Goal: Task Accomplishment & Management: Manage account settings

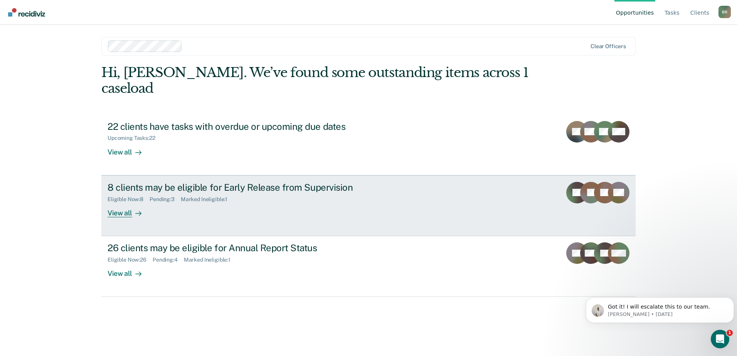
click at [243, 196] on div "8 clients may be eligible for Early Release from Supervision Eligible Now : 8 P…" at bounding box center [252, 199] width 289 height 35
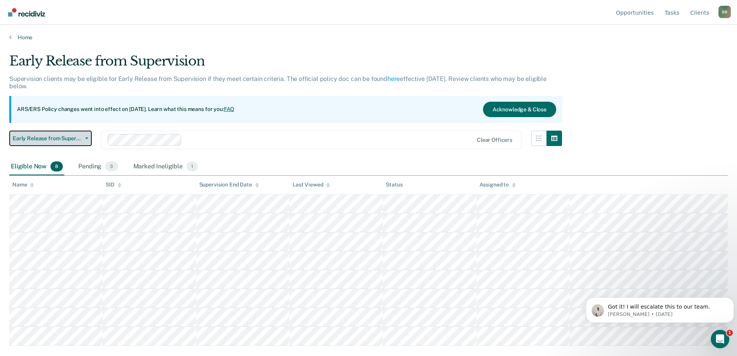
click at [89, 137] on button "Early Release from Supervision" at bounding box center [50, 138] width 83 height 15
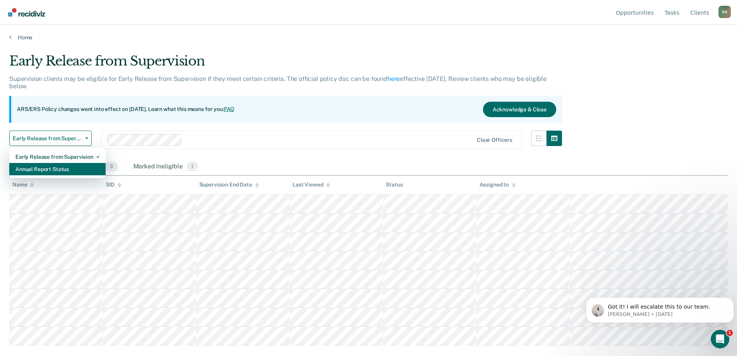
click at [49, 172] on div "Annual Report Status" at bounding box center [57, 169] width 84 height 12
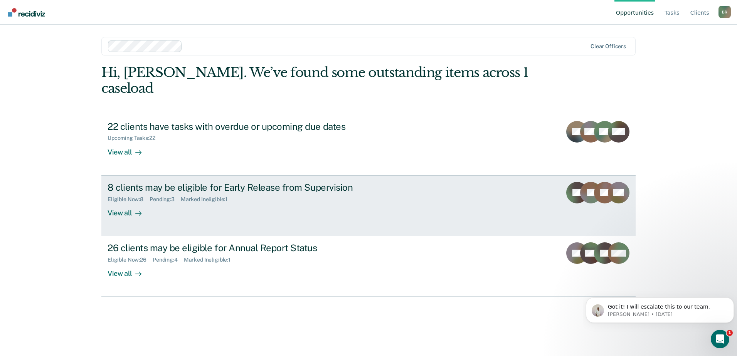
click at [176, 196] on div "Pending : 3" at bounding box center [165, 199] width 31 height 7
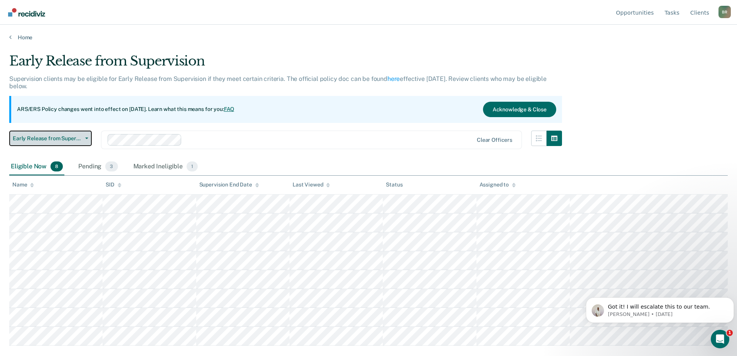
click at [88, 136] on button "Early Release from Supervision" at bounding box center [50, 138] width 83 height 15
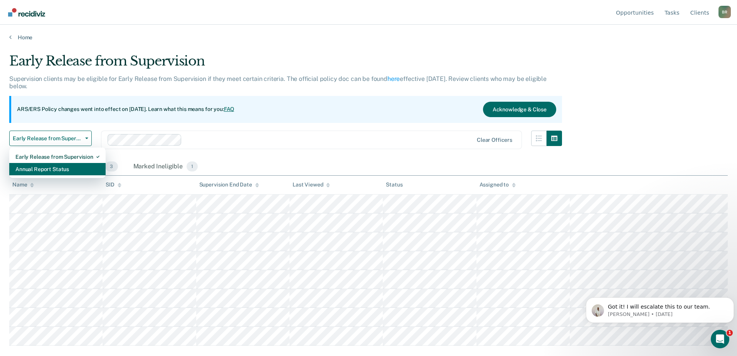
click at [53, 173] on div "Annual Report Status" at bounding box center [57, 169] width 84 height 12
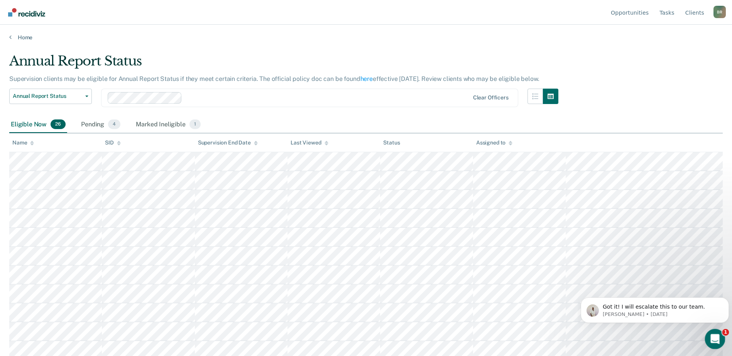
click at [712, 342] on icon "Open Intercom Messenger" at bounding box center [713, 338] width 13 height 13
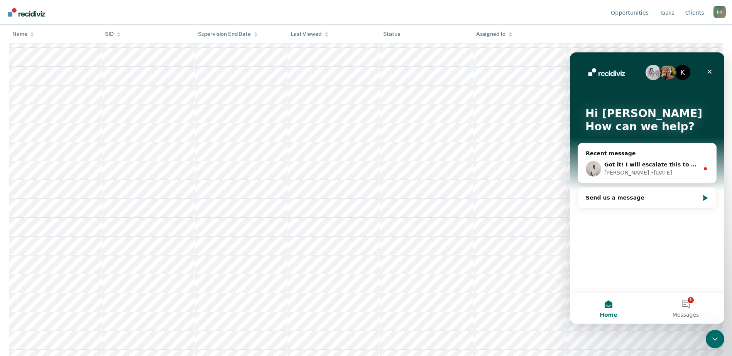
scroll to position [154, 0]
click at [691, 305] on button "1 Messages" at bounding box center [685, 308] width 77 height 31
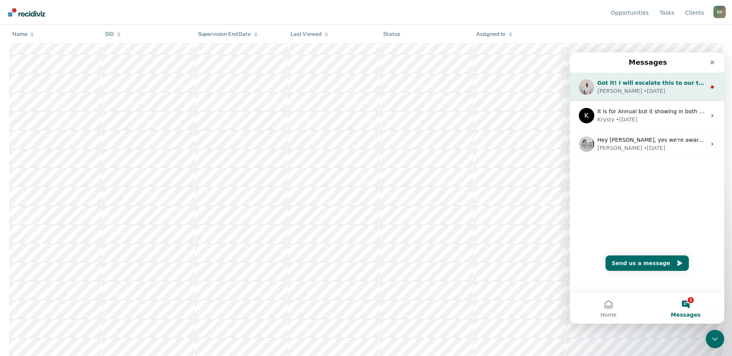
click at [640, 84] on span "Got it! I will escalate this to our team." at bounding box center [655, 83] width 116 height 6
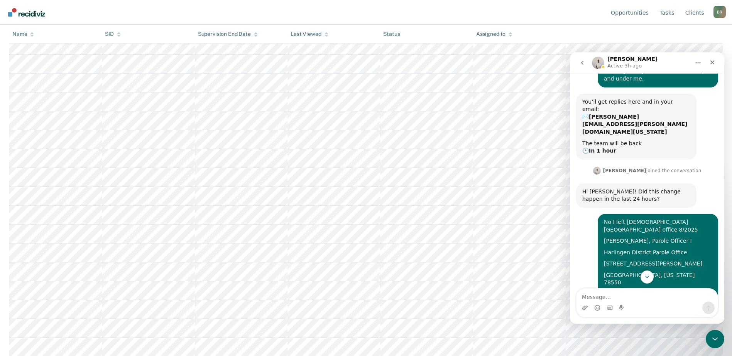
scroll to position [150, 0]
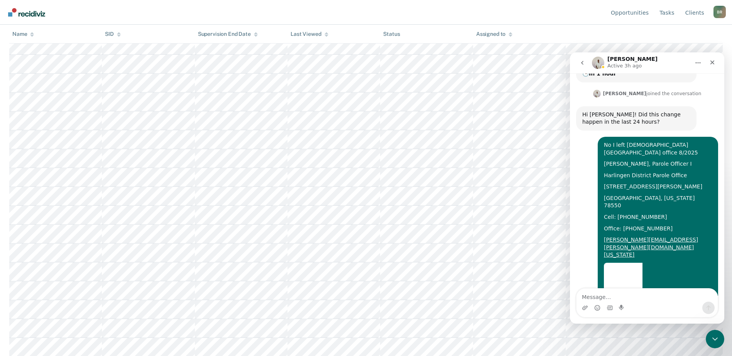
click at [617, 300] on textarea "Message…" at bounding box center [646, 295] width 141 height 13
type textarea "Thank you"
click at [713, 307] on button "Send a message…" at bounding box center [708, 308] width 12 height 12
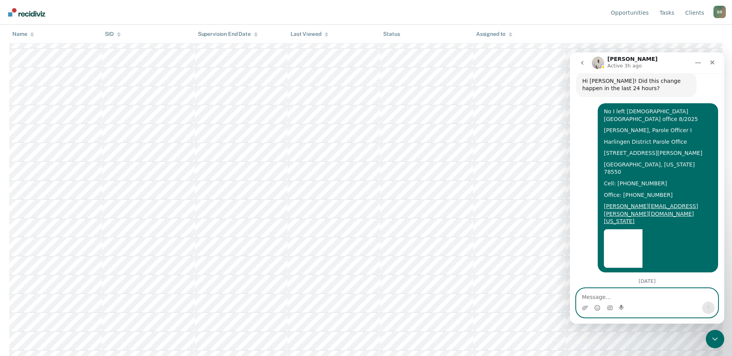
scroll to position [56, 0]
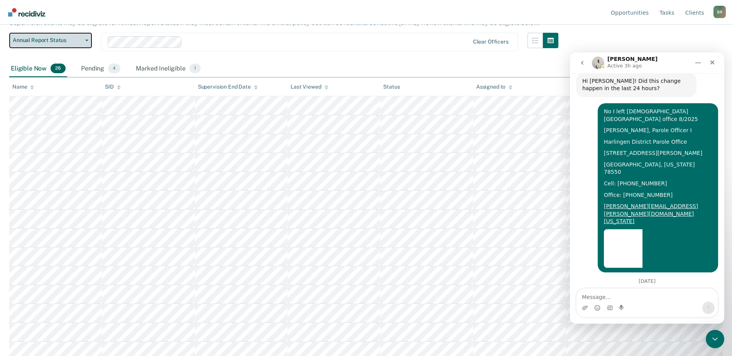
click at [88, 40] on icon "button" at bounding box center [86, 41] width 3 height 2
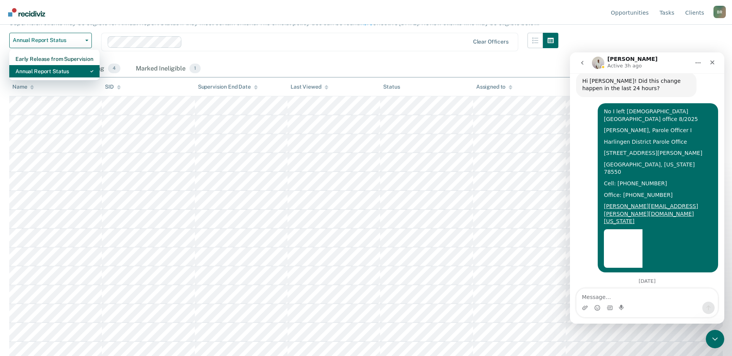
click at [37, 72] on div "Annual Report Status" at bounding box center [54, 71] width 78 height 12
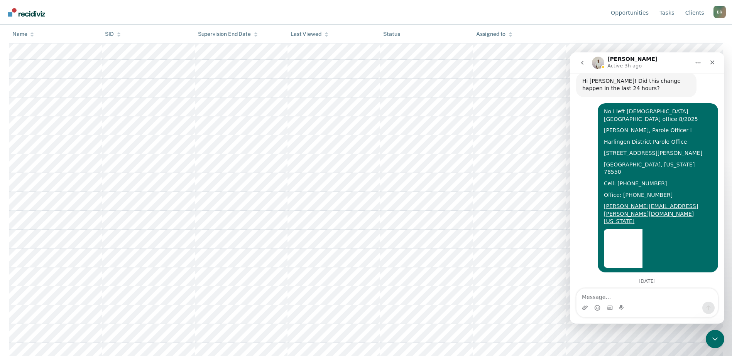
scroll to position [287, 0]
click at [714, 64] on icon "Close" at bounding box center [712, 62] width 6 height 6
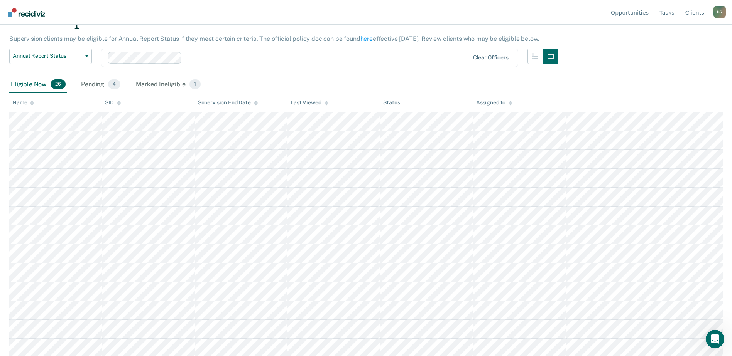
scroll to position [17, 0]
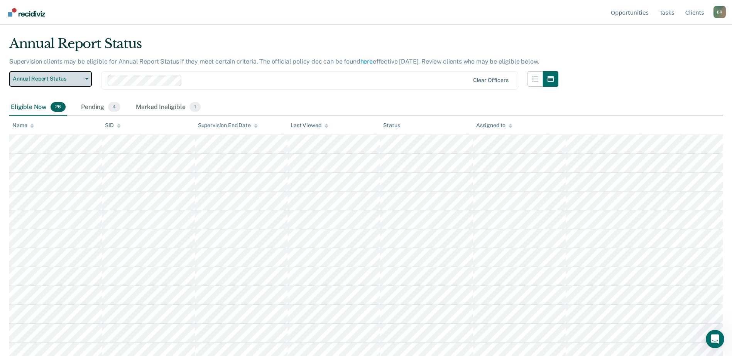
click at [84, 79] on span "button" at bounding box center [85, 79] width 6 height 2
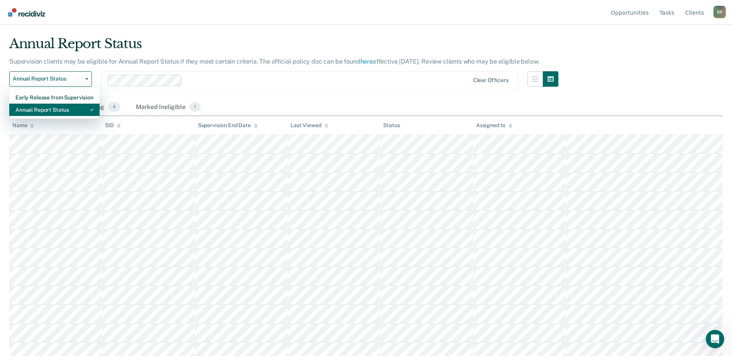
drag, startPoint x: 61, startPoint y: 106, endPoint x: 60, endPoint y: 111, distance: 4.4
click at [60, 108] on div "Annual Report Status" at bounding box center [54, 110] width 78 height 12
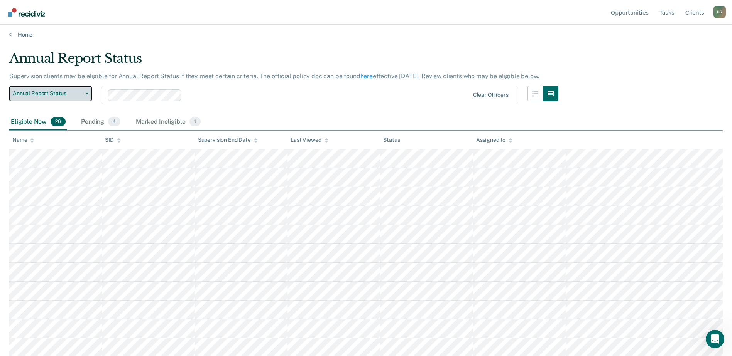
scroll to position [0, 0]
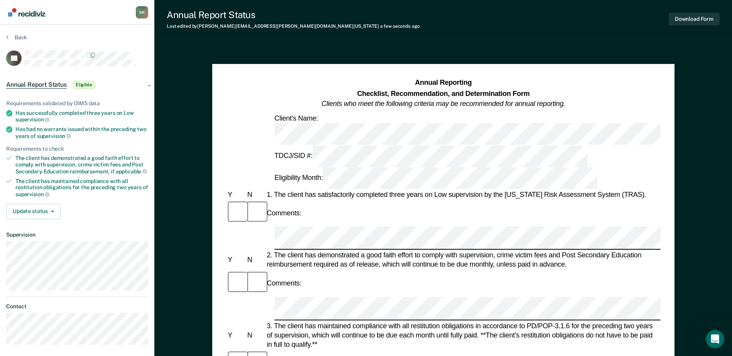
click at [433, 251] on div "2. The client has demonstrated a good faith effort to comply with supervision, …" at bounding box center [462, 260] width 395 height 19
drag, startPoint x: 343, startPoint y: 276, endPoint x: 352, endPoint y: 283, distance: 11.8
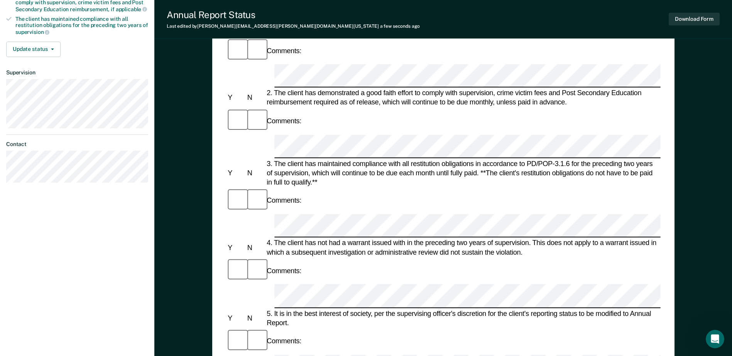
scroll to position [193, 0]
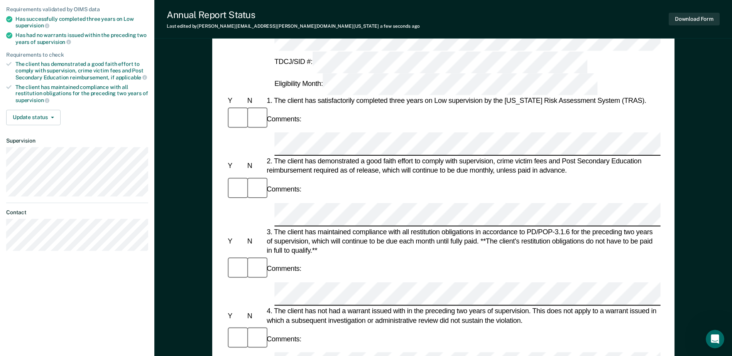
scroll to position [0, 0]
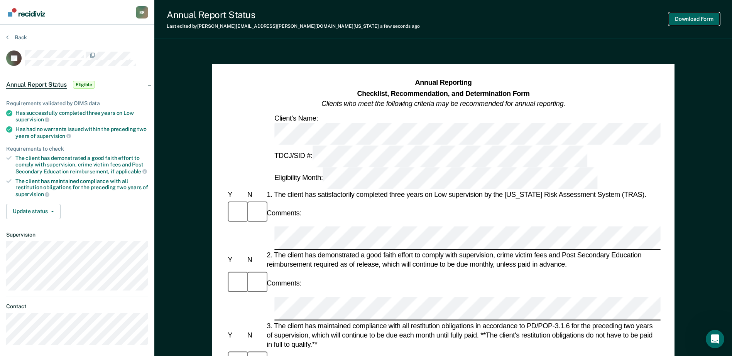
click at [693, 15] on button "Download Form" at bounding box center [693, 19] width 51 height 13
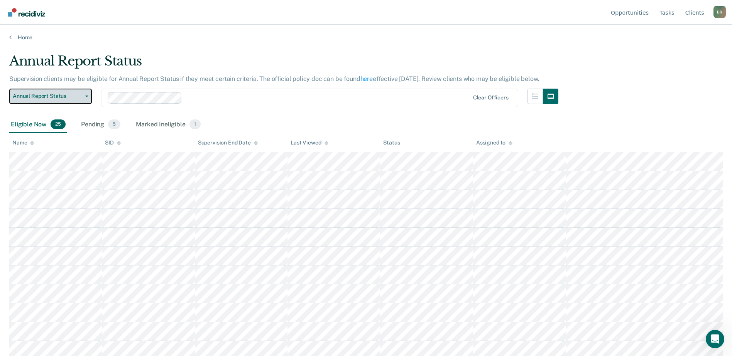
click at [85, 95] on button "Annual Report Status" at bounding box center [50, 96] width 83 height 15
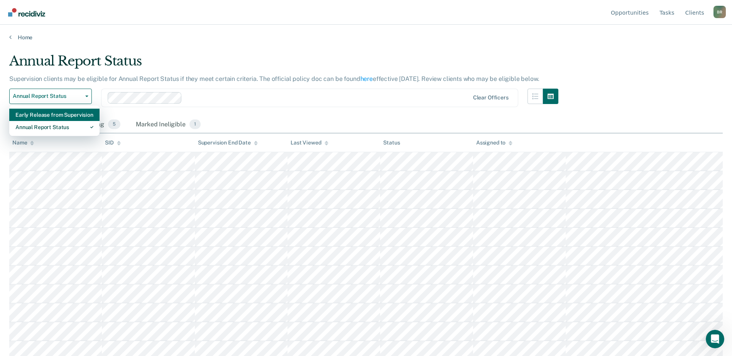
click at [33, 114] on div "Early Release from Supervision" at bounding box center [54, 115] width 78 height 12
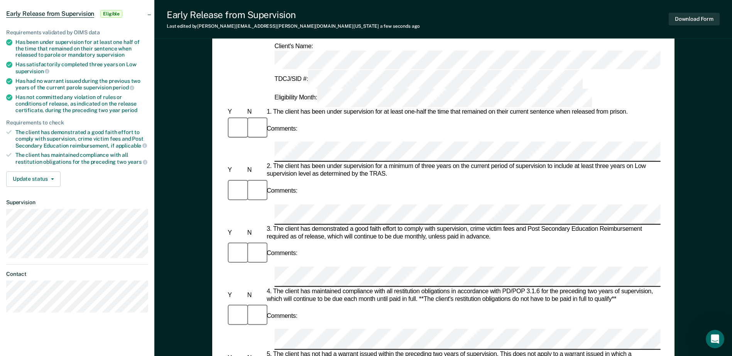
scroll to position [77, 0]
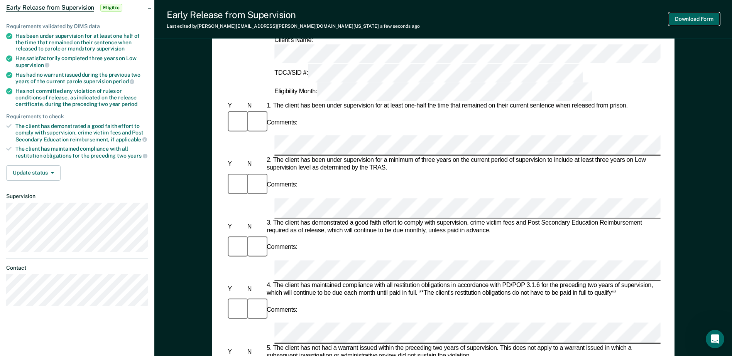
click at [674, 15] on button "Download Form" at bounding box center [693, 19] width 51 height 13
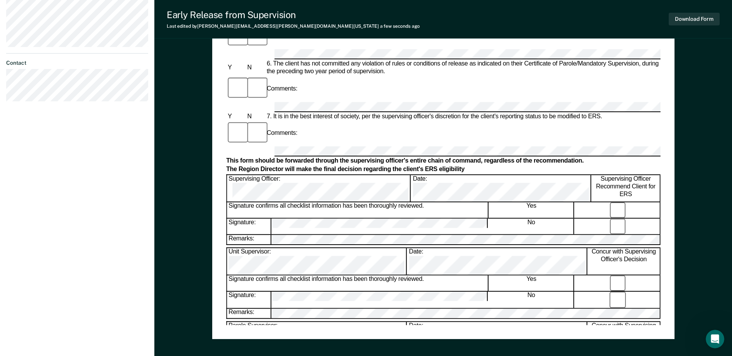
scroll to position [347, 0]
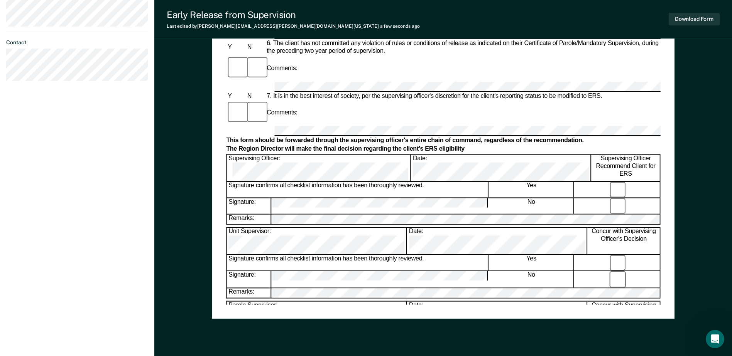
drag, startPoint x: 385, startPoint y: 248, endPoint x: 392, endPoint y: 245, distance: 7.4
click at [686, 13] on button "Download Form" at bounding box center [693, 19] width 51 height 13
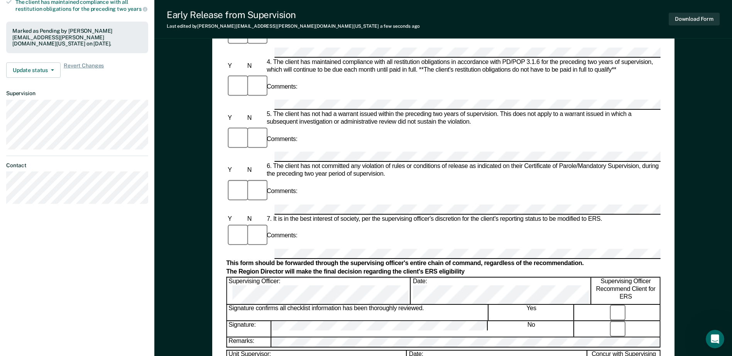
scroll to position [116, 0]
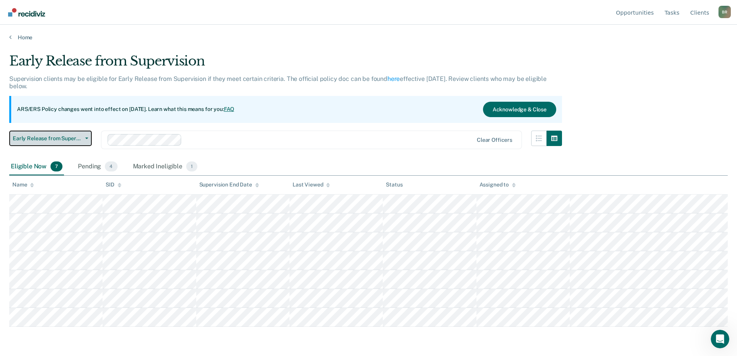
click at [87, 138] on icon "button" at bounding box center [86, 139] width 3 height 2
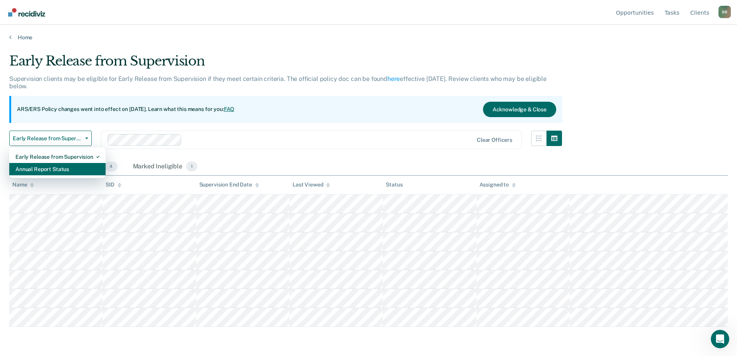
click at [29, 170] on div "Annual Report Status" at bounding box center [57, 169] width 84 height 12
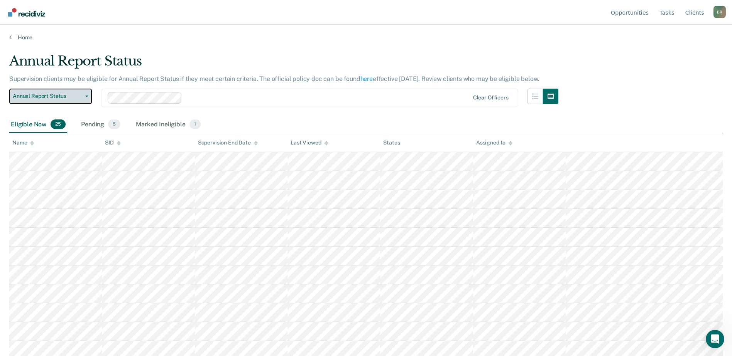
click at [87, 97] on icon "button" at bounding box center [86, 97] width 3 height 2
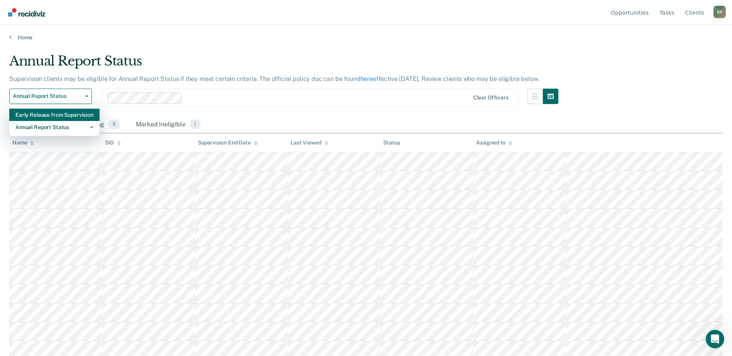
click at [30, 114] on div "Early Release from Supervision" at bounding box center [54, 115] width 78 height 12
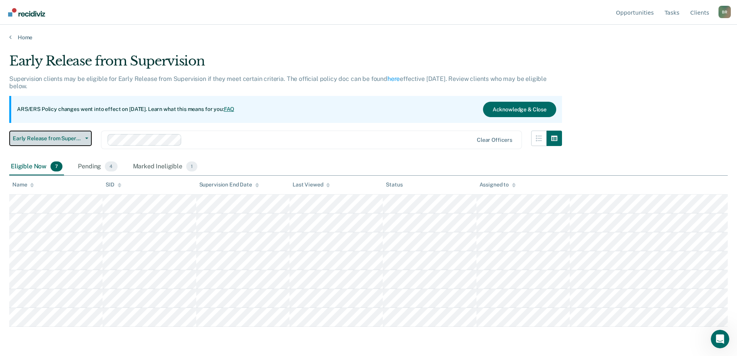
click at [88, 136] on button "Early Release from Supervision" at bounding box center [50, 138] width 83 height 15
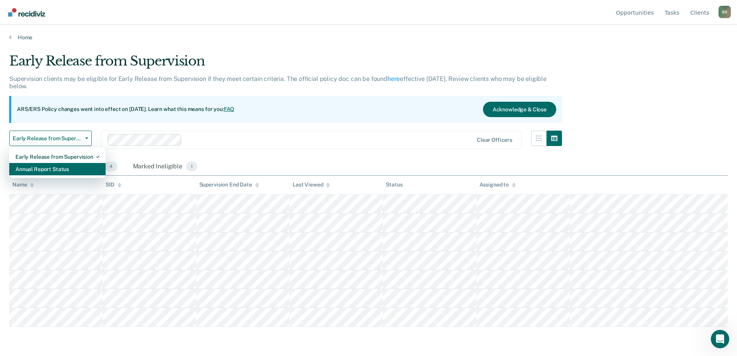
click at [45, 169] on div "Annual Report Status" at bounding box center [57, 169] width 84 height 12
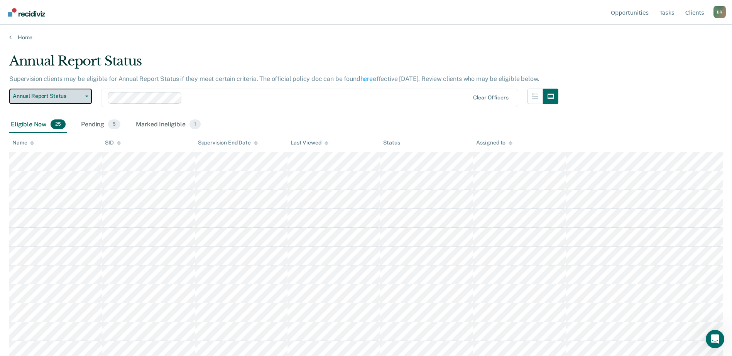
click at [86, 98] on button "Annual Report Status" at bounding box center [50, 96] width 83 height 15
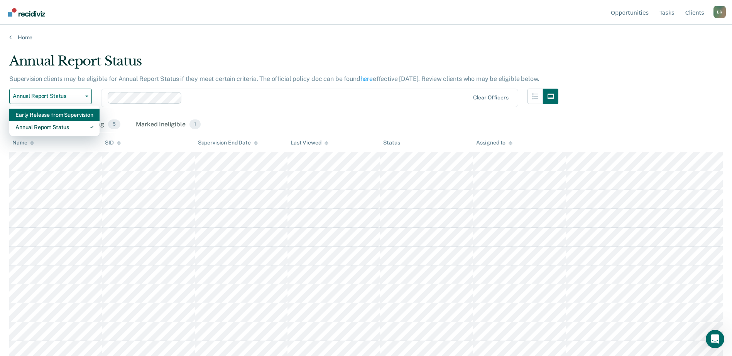
click at [36, 115] on div "Early Release from Supervision" at bounding box center [54, 115] width 78 height 12
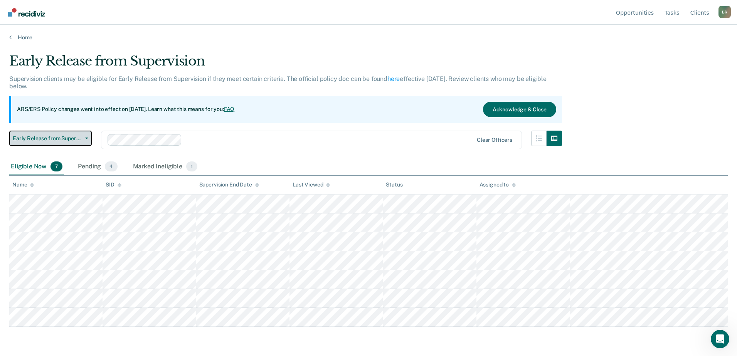
click at [88, 138] on button "Early Release from Supervision" at bounding box center [50, 138] width 83 height 15
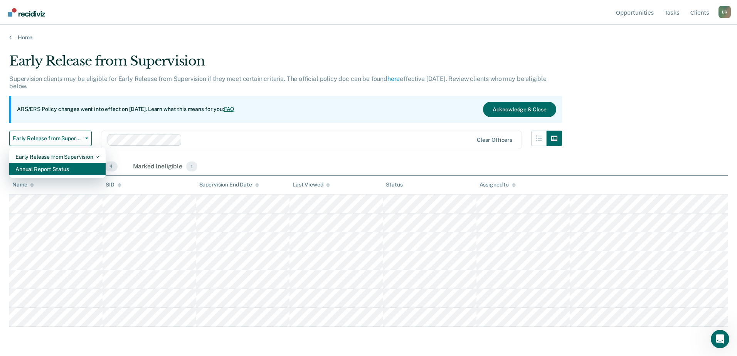
click at [22, 174] on div "Annual Report Status" at bounding box center [57, 169] width 84 height 12
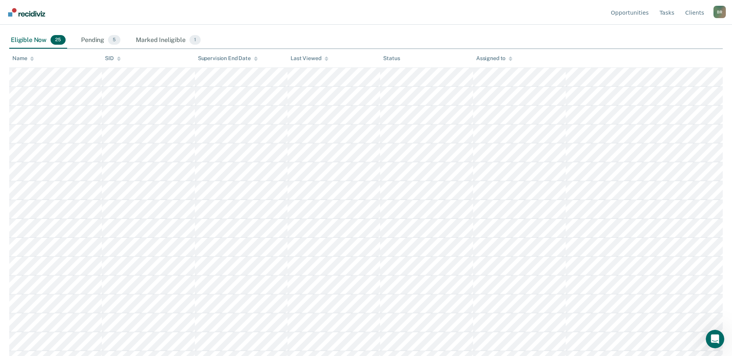
scroll to position [37, 0]
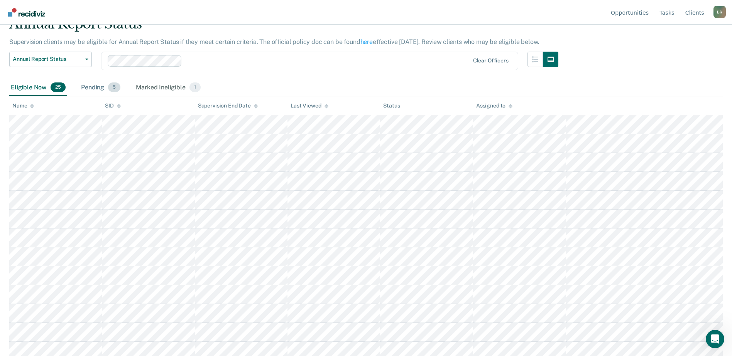
click at [97, 89] on div "Pending 5" at bounding box center [100, 87] width 42 height 17
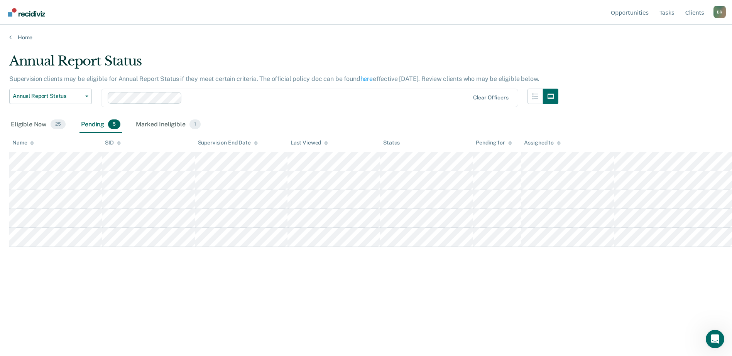
scroll to position [0, 0]
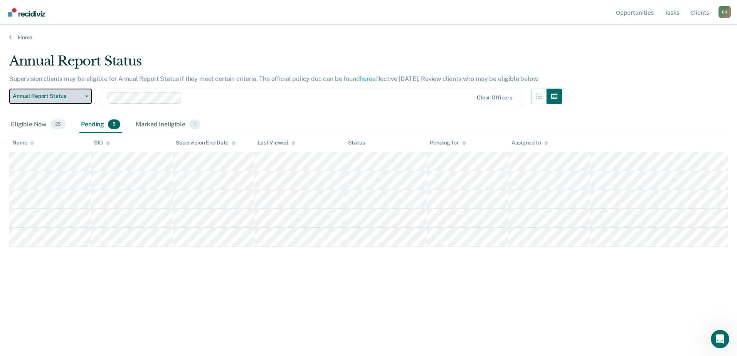
click at [89, 99] on button "Annual Report Status" at bounding box center [50, 96] width 83 height 15
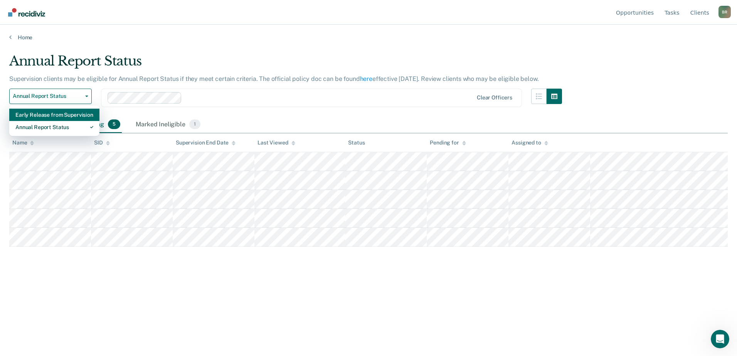
click at [25, 114] on div "Early Release from Supervision" at bounding box center [54, 115] width 78 height 12
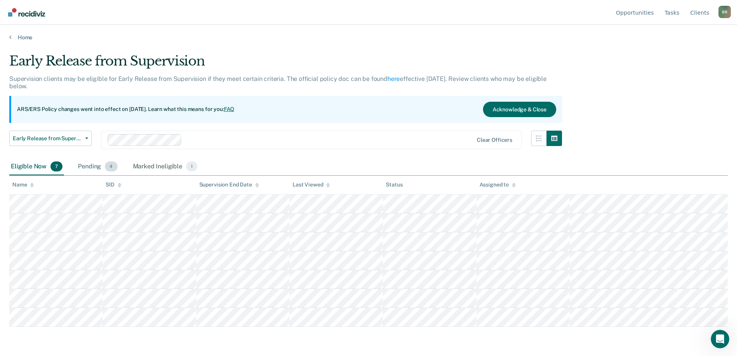
click at [95, 164] on div "Pending 4" at bounding box center [97, 166] width 42 height 17
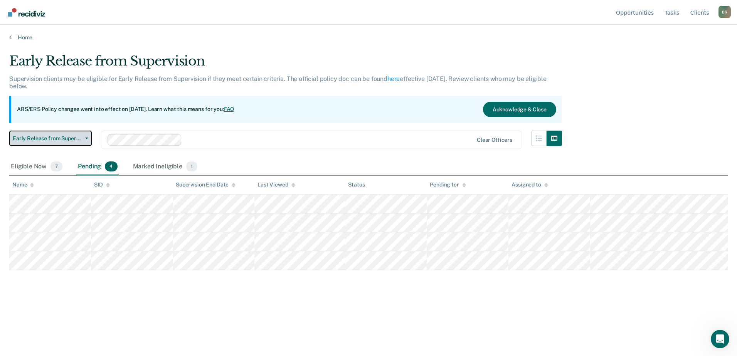
click at [90, 139] on button "Early Release from Supervision" at bounding box center [50, 138] width 83 height 15
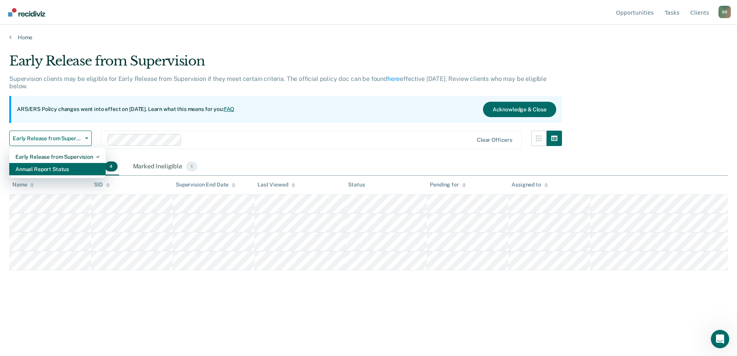
click at [30, 169] on div "Annual Report Status" at bounding box center [57, 169] width 84 height 12
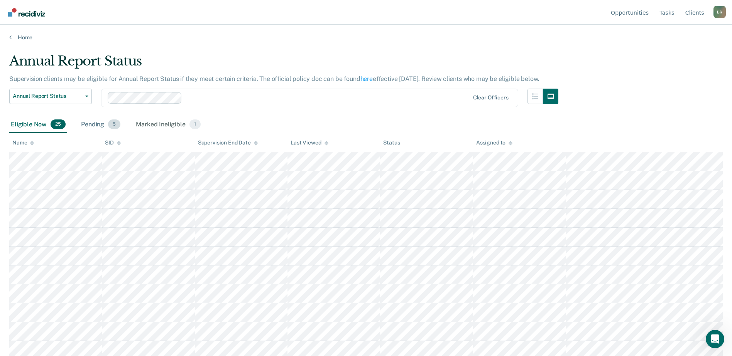
click at [91, 125] on div "Pending 5" at bounding box center [100, 124] width 42 height 17
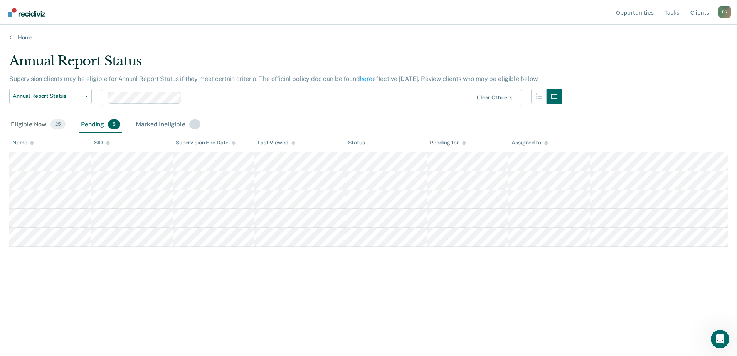
click at [158, 124] on div "Marked Ineligible 1" at bounding box center [168, 124] width 68 height 17
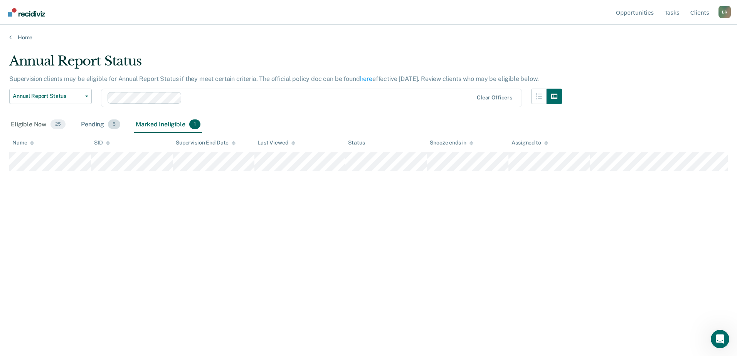
click at [89, 123] on div "Pending 5" at bounding box center [100, 124] width 42 height 17
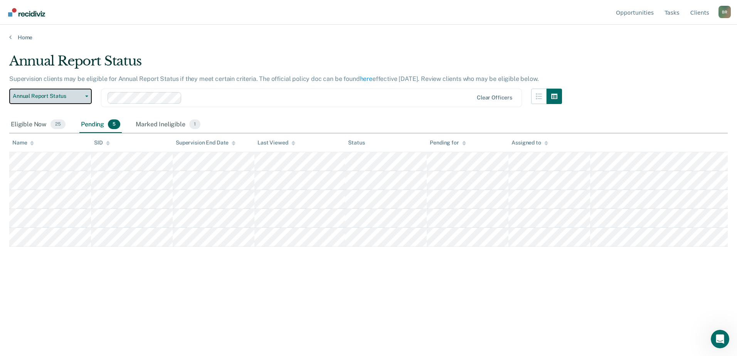
click at [86, 96] on icon "button" at bounding box center [86, 97] width 3 height 2
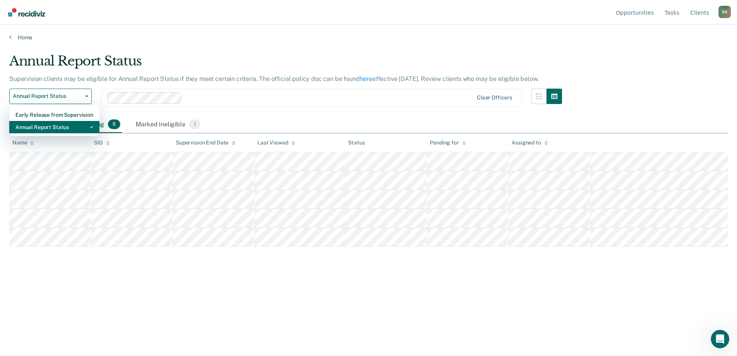
click at [22, 128] on div "Annual Report Status" at bounding box center [54, 127] width 78 height 12
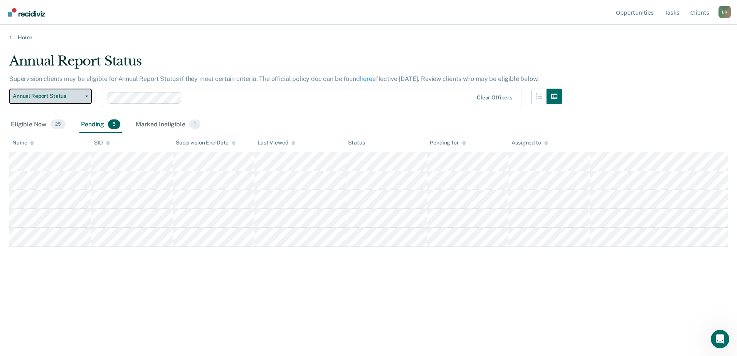
click at [88, 96] on icon "button" at bounding box center [86, 97] width 3 height 2
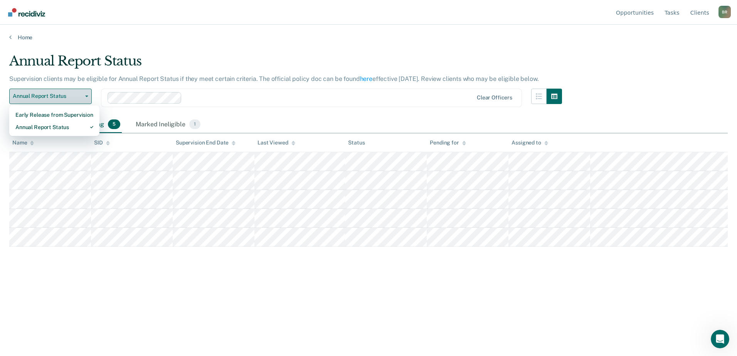
click at [88, 96] on icon "button" at bounding box center [86, 97] width 3 height 2
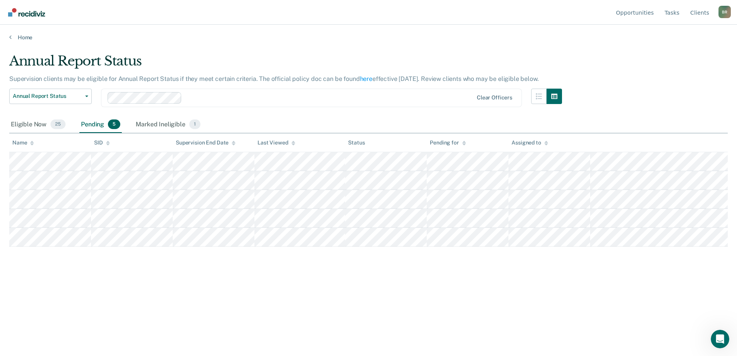
click at [95, 125] on div "Pending 5" at bounding box center [100, 124] width 42 height 17
click at [94, 125] on div "Pending 5" at bounding box center [100, 124] width 42 height 17
click at [86, 93] on button "Annual Report Status" at bounding box center [50, 96] width 83 height 15
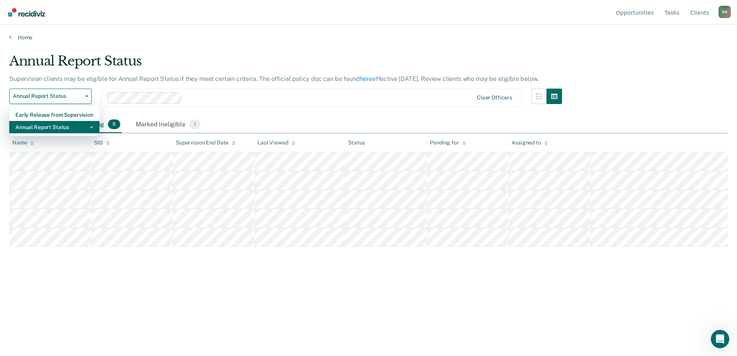
click at [43, 128] on div "Annual Report Status" at bounding box center [54, 127] width 78 height 12
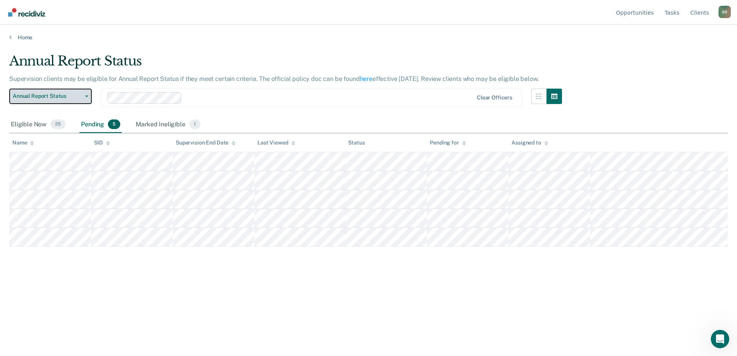
click at [87, 94] on button "Annual Report Status" at bounding box center [50, 96] width 83 height 15
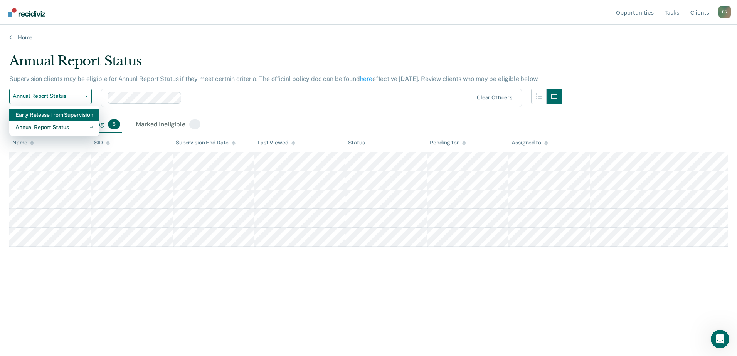
click at [35, 113] on div "Early Release from Supervision" at bounding box center [54, 115] width 78 height 12
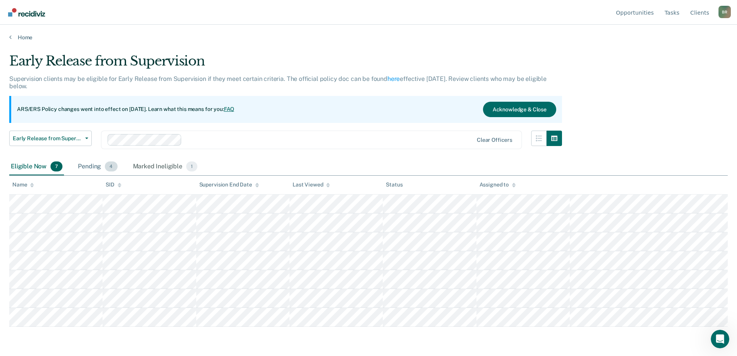
click at [84, 162] on div "Pending 4" at bounding box center [97, 166] width 42 height 17
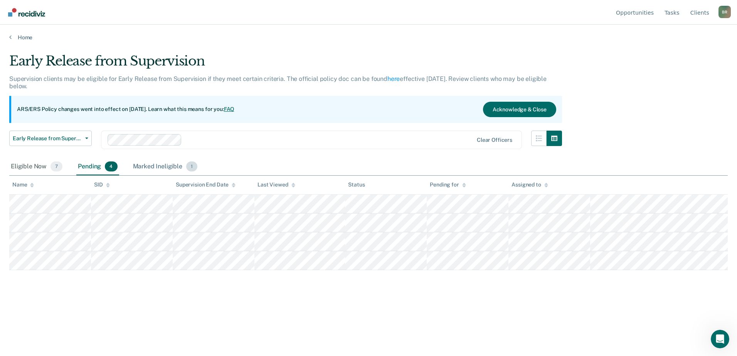
click at [160, 168] on div "Marked Ineligible 1" at bounding box center [166, 166] width 68 height 17
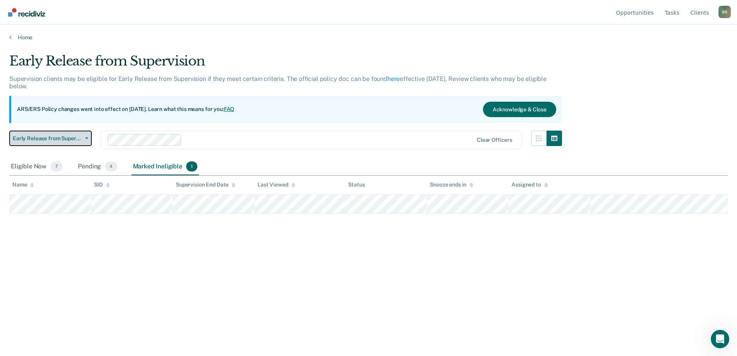
click at [88, 140] on button "Early Release from Supervision" at bounding box center [50, 138] width 83 height 15
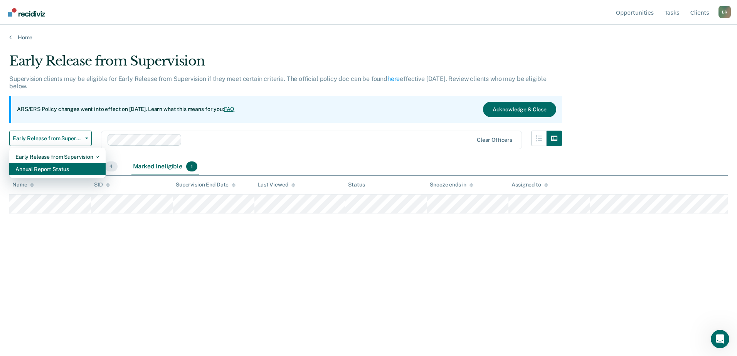
click at [52, 170] on div "Annual Report Status" at bounding box center [57, 169] width 84 height 12
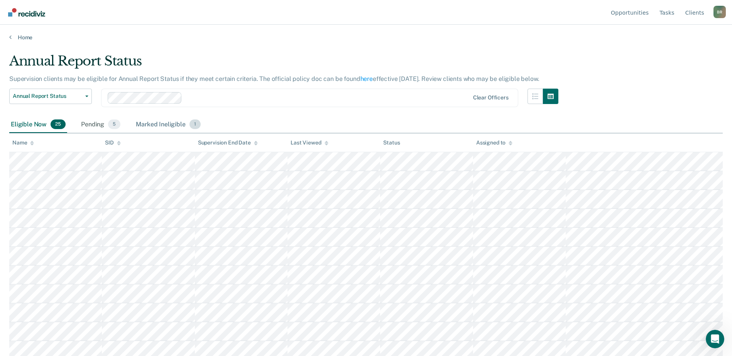
click at [160, 125] on div "Marked Ineligible 1" at bounding box center [168, 124] width 68 height 17
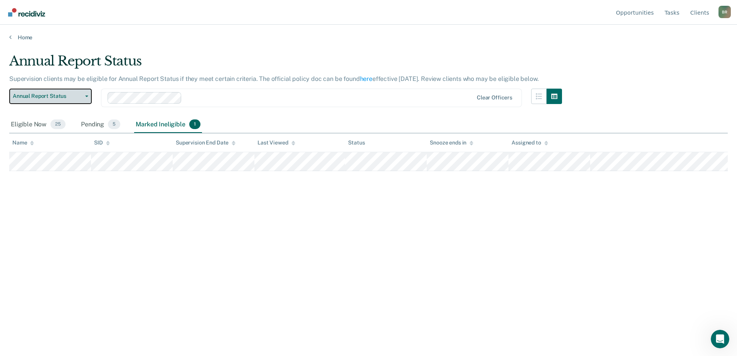
click at [87, 96] on icon "button" at bounding box center [86, 97] width 3 height 2
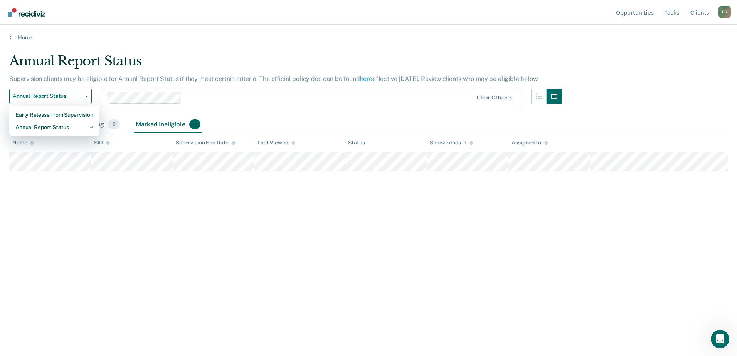
drag, startPoint x: 55, startPoint y: 243, endPoint x: 55, endPoint y: 238, distance: 5.8
click at [55, 240] on div "Annual Report Status Supervision clients may be eligible for Annual Report Stat…" at bounding box center [368, 175] width 719 height 245
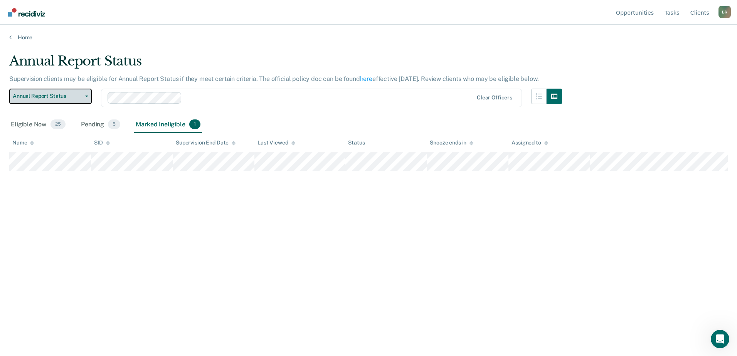
click at [86, 99] on button "Annual Report Status" at bounding box center [50, 96] width 83 height 15
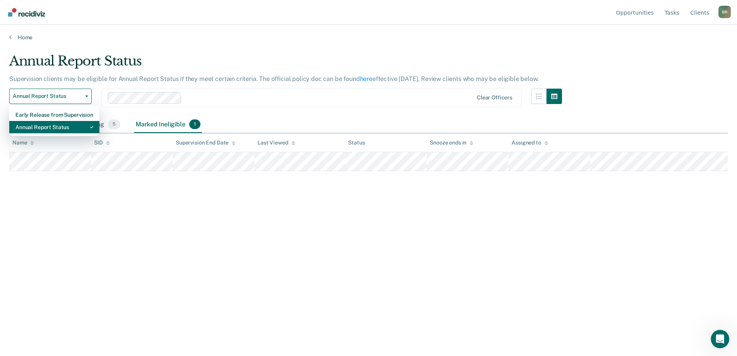
click at [23, 128] on div "Annual Report Status" at bounding box center [54, 127] width 78 height 12
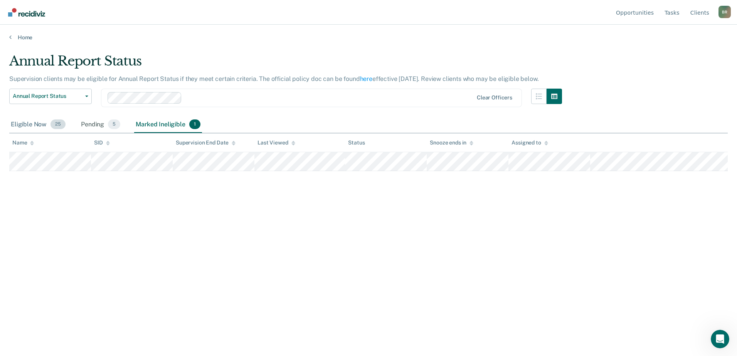
click at [39, 126] on div "Eligible Now 25" at bounding box center [38, 124] width 58 height 17
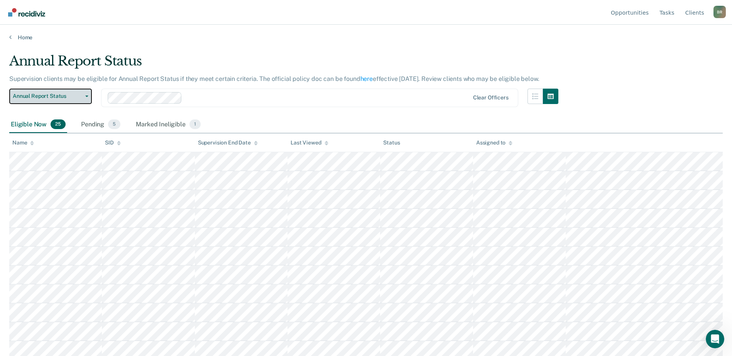
click at [88, 98] on button "Annual Report Status" at bounding box center [50, 96] width 83 height 15
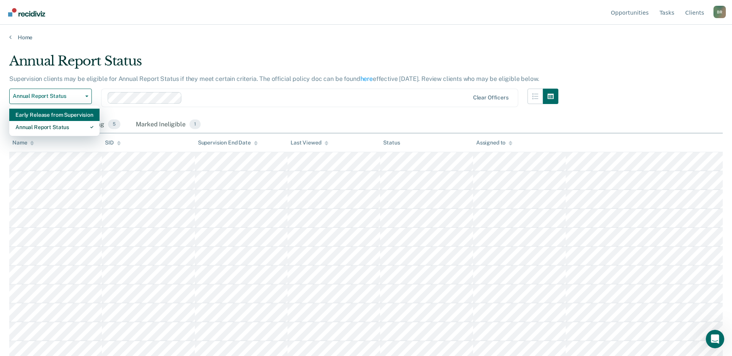
click at [51, 115] on div "Early Release from Supervision" at bounding box center [54, 115] width 78 height 12
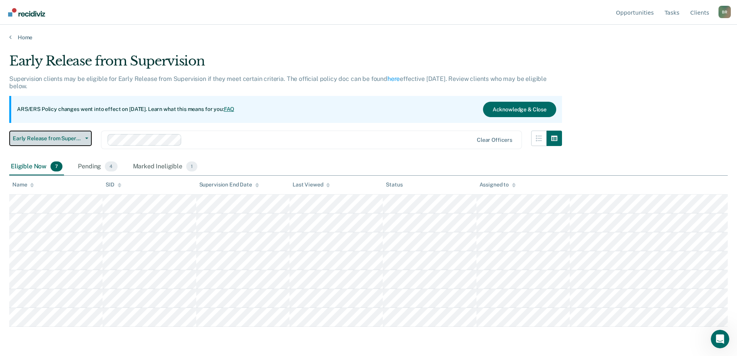
scroll to position [184, 0]
